Goal: Information Seeking & Learning: Learn about a topic

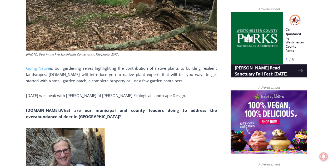
scroll to position [332, 0]
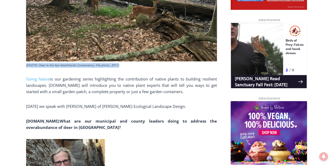
drag, startPoint x: 127, startPoint y: 66, endPoint x: 26, endPoint y: 66, distance: 100.8
click at [26, 66] on figcaption "(PHOTO: Deer in the Rye Marshlands Conservancy. File photo. 2017.)" at bounding box center [121, 65] width 191 height 5
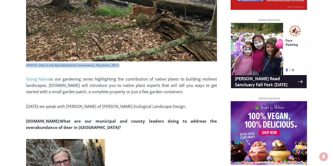
copy figcaption "(PHOTO: Deer in the Rye Marshlands Conservancy. File photo. 2017.)"
